Goal: Find specific page/section: Find specific page/section

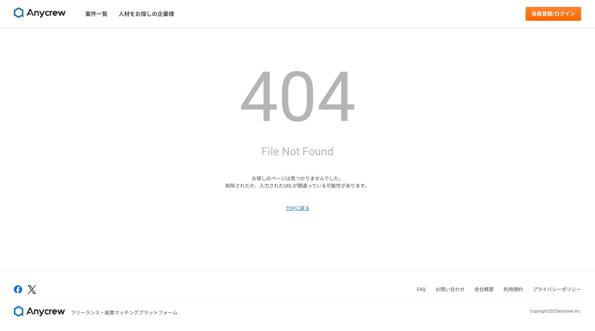
click at [59, 8] on img at bounding box center [40, 12] width 52 height 11
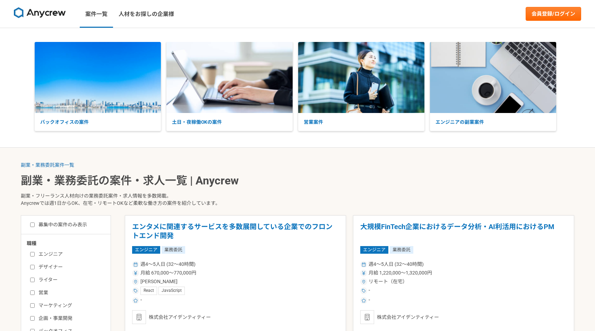
click at [35, 279] on label "ライター" at bounding box center [70, 279] width 80 height 7
click at [35, 279] on input "ライター" at bounding box center [32, 280] width 5 height 5
checkbox input "true"
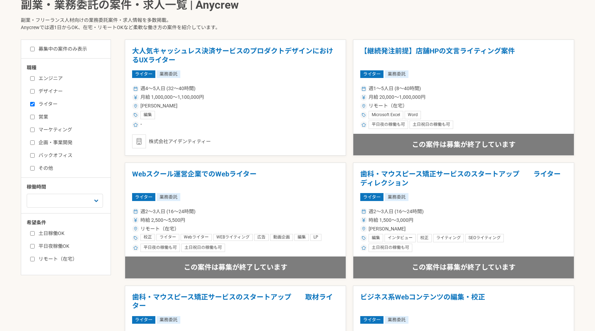
scroll to position [200, 0]
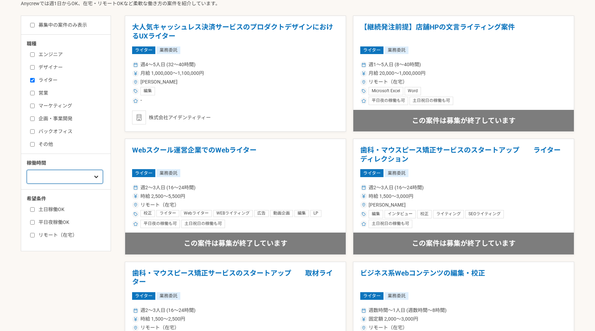
click at [27, 170] on select "週1人日（8時間）以下 週2人日（16時間）以下 週3人日（24時間）以下 週4人日（32時間）以下 週5人日（40時間）以下" at bounding box center [65, 177] width 76 height 14
click at [88, 153] on div "職種 エンジニア デザイナー ライター 営業 マーケティング 企画・事業開発 バックオフィス その他 稼働時間 週1人日（8時間）以下 週2人日（16時間）以…" at bounding box center [65, 139] width 89 height 198
click at [32, 237] on input "リモート（在宅）" at bounding box center [32, 235] width 5 height 5
checkbox input "true"
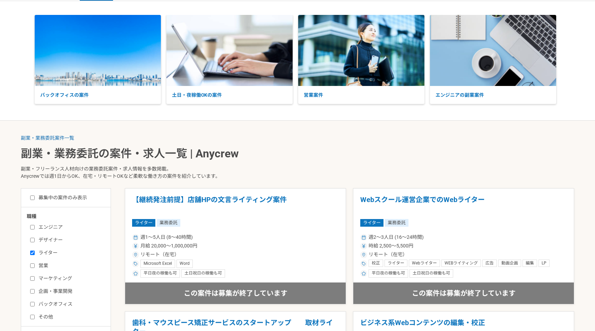
scroll to position [50, 0]
